Goal: Navigation & Orientation: Find specific page/section

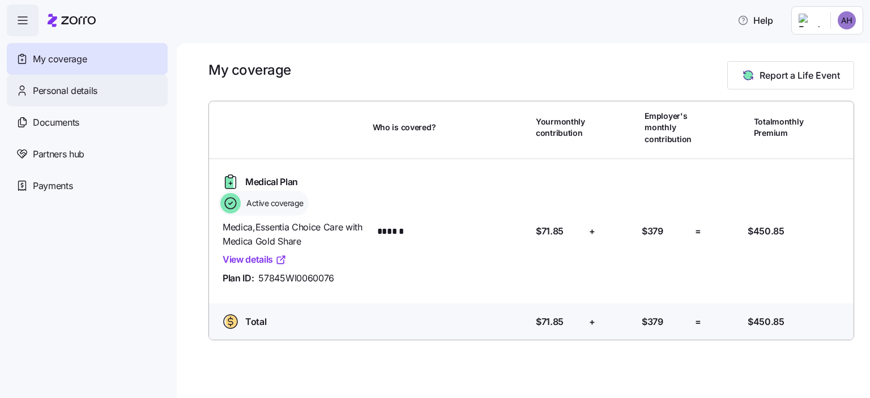
click at [87, 95] on span "Personal details" at bounding box center [65, 91] width 65 height 14
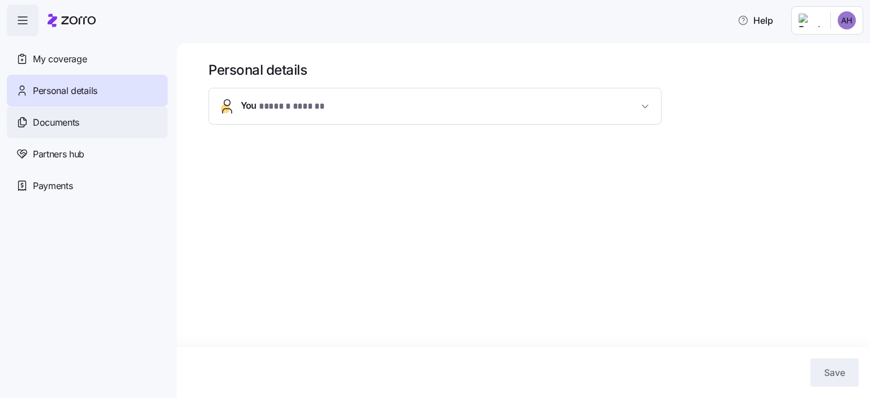
click at [82, 120] on div "Documents" at bounding box center [87, 122] width 161 height 32
